Goal: Information Seeking & Learning: Find specific fact

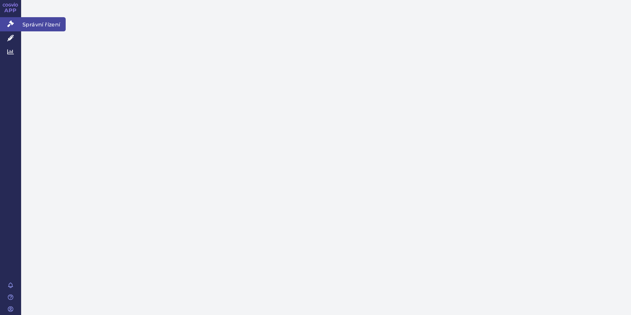
click at [37, 25] on span "Správní řízení" at bounding box center [43, 24] width 45 height 14
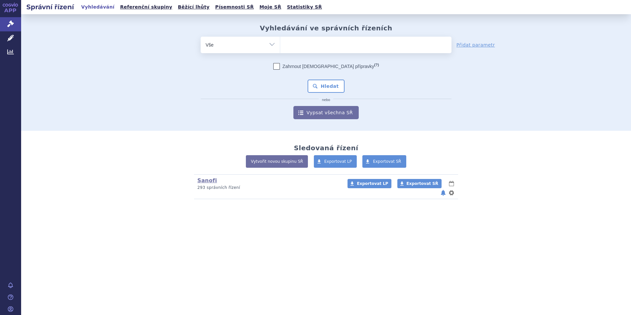
click at [311, 44] on ul at bounding box center [365, 44] width 171 height 14
click at [280, 44] on select at bounding box center [280, 44] width 0 height 17
type input "re"
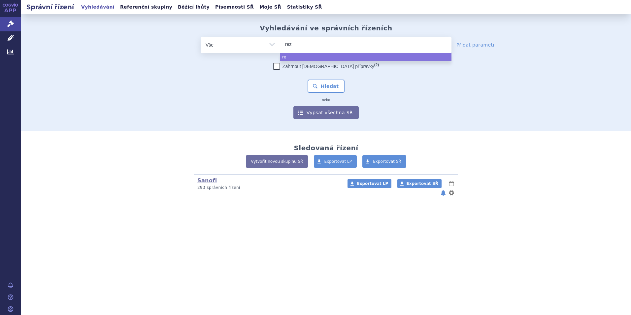
type input "rezu"
type input "rezuro"
type input "rezuroc"
type input "rezurock"
select select "rezurock"
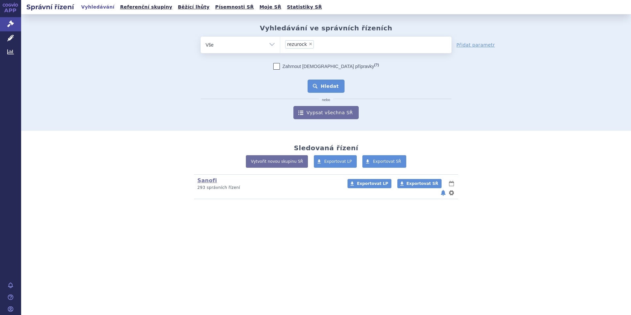
click at [327, 87] on button "Hledat" at bounding box center [326, 86] width 37 height 13
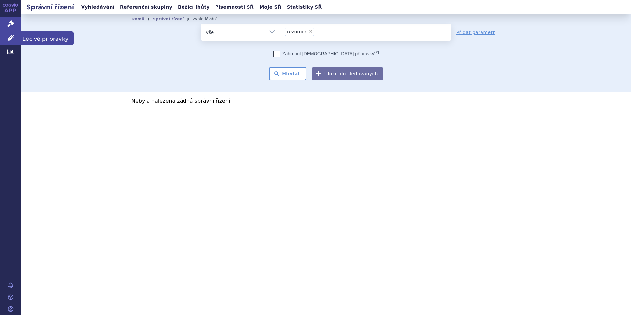
click at [43, 40] on span "Léčivé přípravky" at bounding box center [47, 38] width 52 height 14
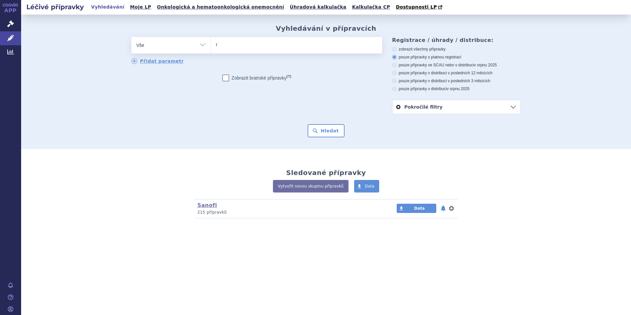
type input "re"
type input "rezu"
type input "rezuro"
type input "rezuroc"
type input "rezurock"
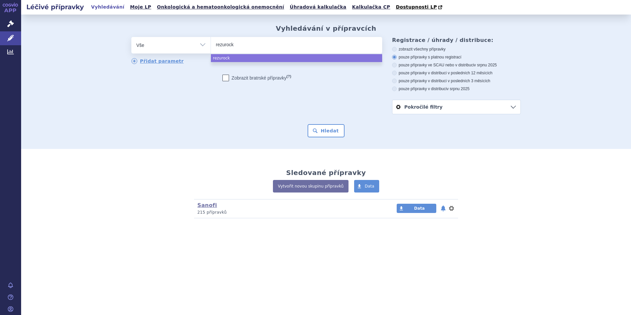
select select "rezurock"
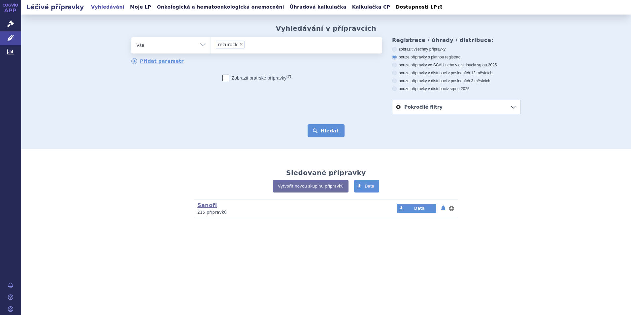
click at [325, 133] on button "Hledat" at bounding box center [326, 130] width 37 height 13
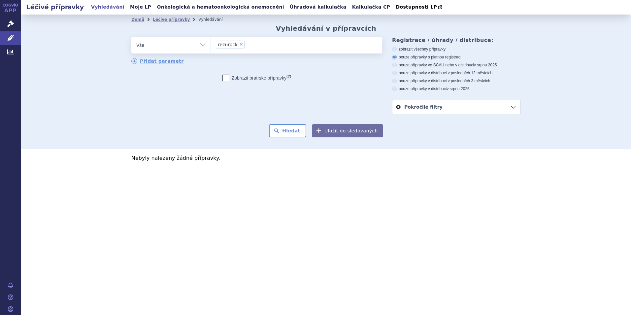
click at [396, 50] on icon at bounding box center [394, 49] width 5 height 5
click at [396, 50] on input "zobrazit všechny přípravky" at bounding box center [395, 50] width 4 height 4
radio input "true"
click at [296, 132] on button "Hledat" at bounding box center [287, 130] width 37 height 13
click at [295, 131] on button "Hledat" at bounding box center [287, 130] width 37 height 13
